Goal: Task Accomplishment & Management: Manage account settings

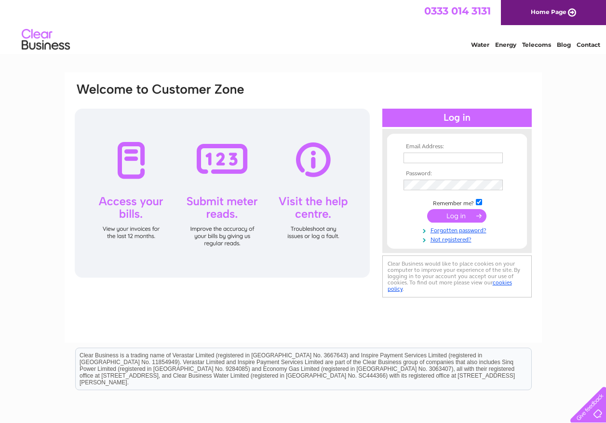
type input "[EMAIL_ADDRESS][DOMAIN_NAME]"
click at [458, 218] on input "submit" at bounding box center [456, 216] width 59 height 14
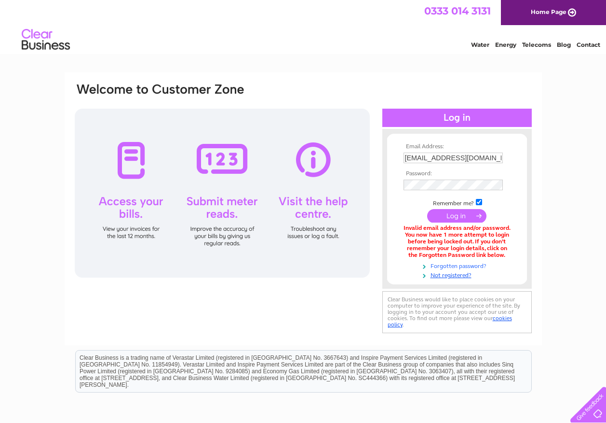
click at [442, 263] on link "Forgotten password?" at bounding box center [458, 264] width 109 height 9
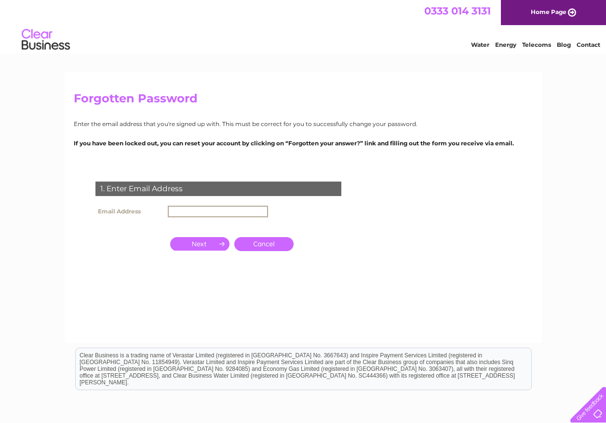
click at [191, 209] on input "text" at bounding box center [218, 211] width 100 height 12
type input "[EMAIL_ADDRESS][DOMAIN_NAME]"
click at [214, 241] on input "button" at bounding box center [199, 243] width 59 height 14
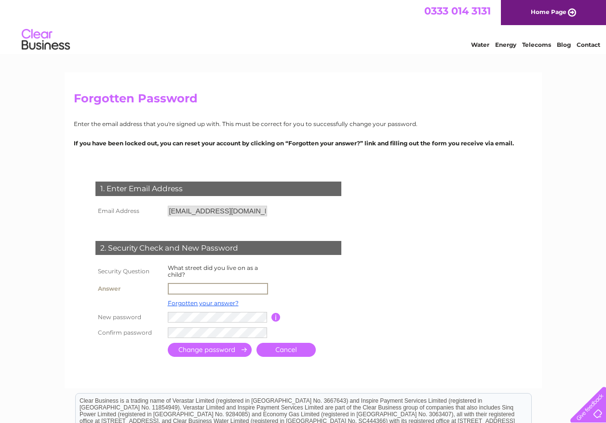
click at [194, 289] on input "text" at bounding box center [218, 289] width 100 height 12
type input "belmangate"
drag, startPoint x: 342, startPoint y: 332, endPoint x: 281, endPoint y: 339, distance: 61.6
click at [340, 334] on td at bounding box center [261, 331] width 192 height 15
click at [356, 315] on td "Password must be at least 6 characters long" at bounding box center [319, 315] width 77 height 15
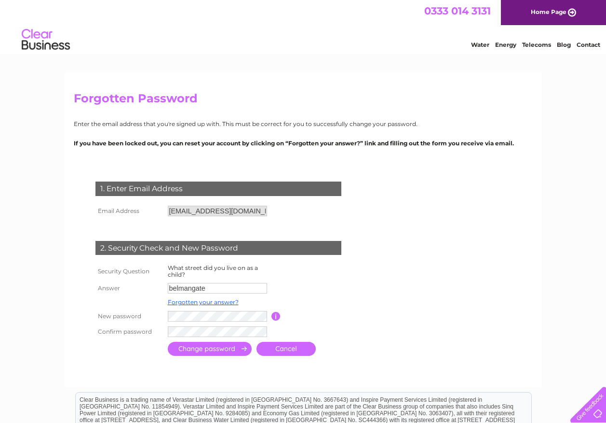
click at [208, 349] on input "submit" at bounding box center [210, 348] width 84 height 14
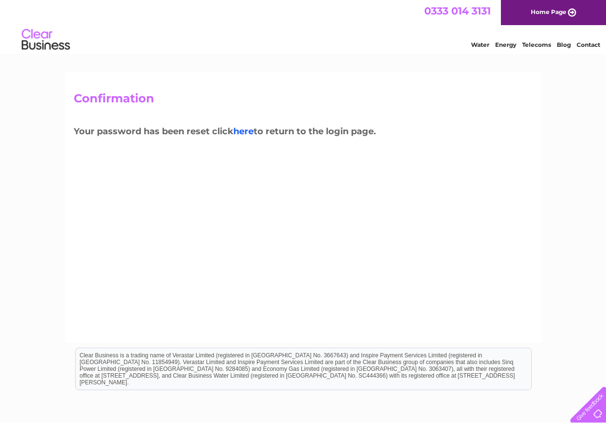
click at [245, 131] on link "here" at bounding box center [243, 131] width 20 height 11
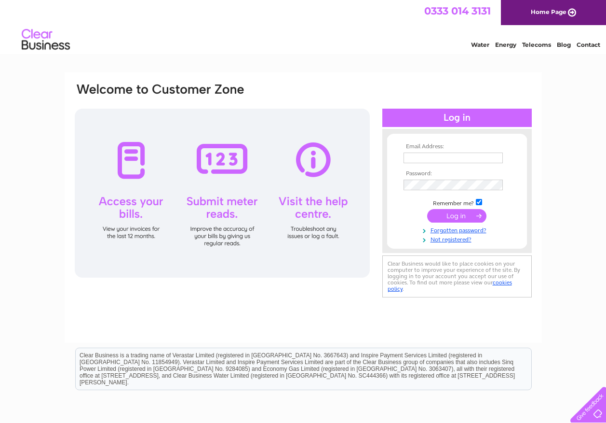
type input "wayworthfarm@outlook.com"
drag, startPoint x: 569, startPoint y: 100, endPoint x: 562, endPoint y: 102, distance: 6.7
click at [568, 100] on div "Email Address: wayworthfarm@outlook.com Password: Forgotten password?" at bounding box center [303, 289] width 606 height 435
click at [454, 213] on input "submit" at bounding box center [456, 216] width 59 height 14
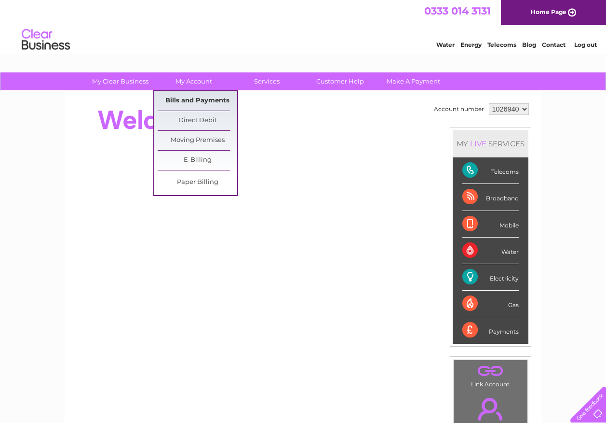
click at [209, 101] on link "Bills and Payments" at bounding box center [198, 100] width 80 height 19
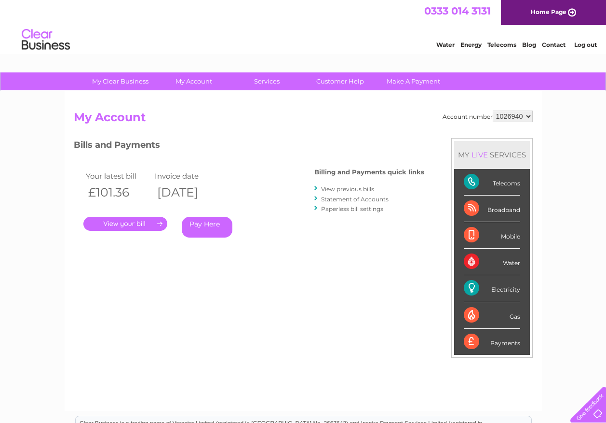
click at [348, 189] on link "View previous bills" at bounding box center [347, 188] width 53 height 7
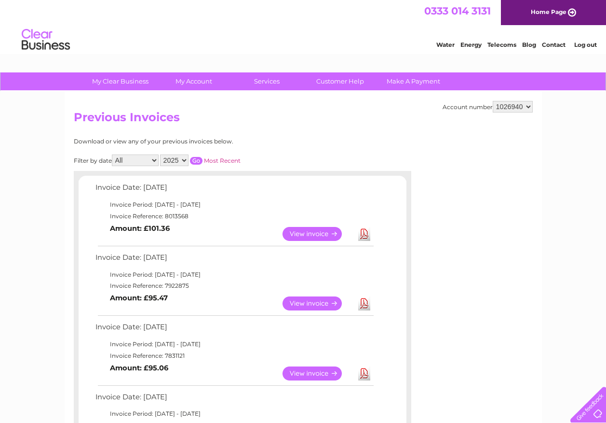
click at [318, 301] on link "View" at bounding box center [318, 303] width 71 height 14
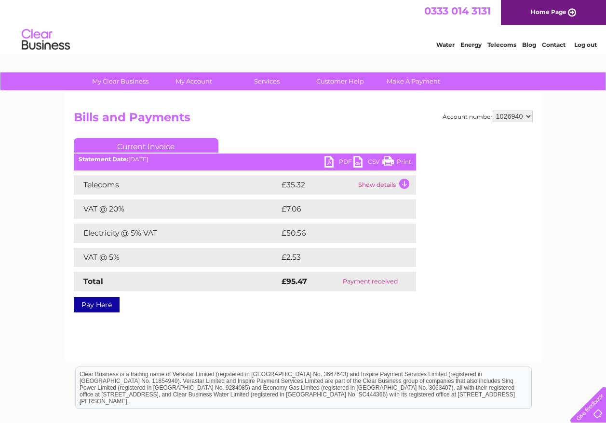
click at [397, 159] on link "Print" at bounding box center [396, 163] width 29 height 14
